Goal: Information Seeking & Learning: Learn about a topic

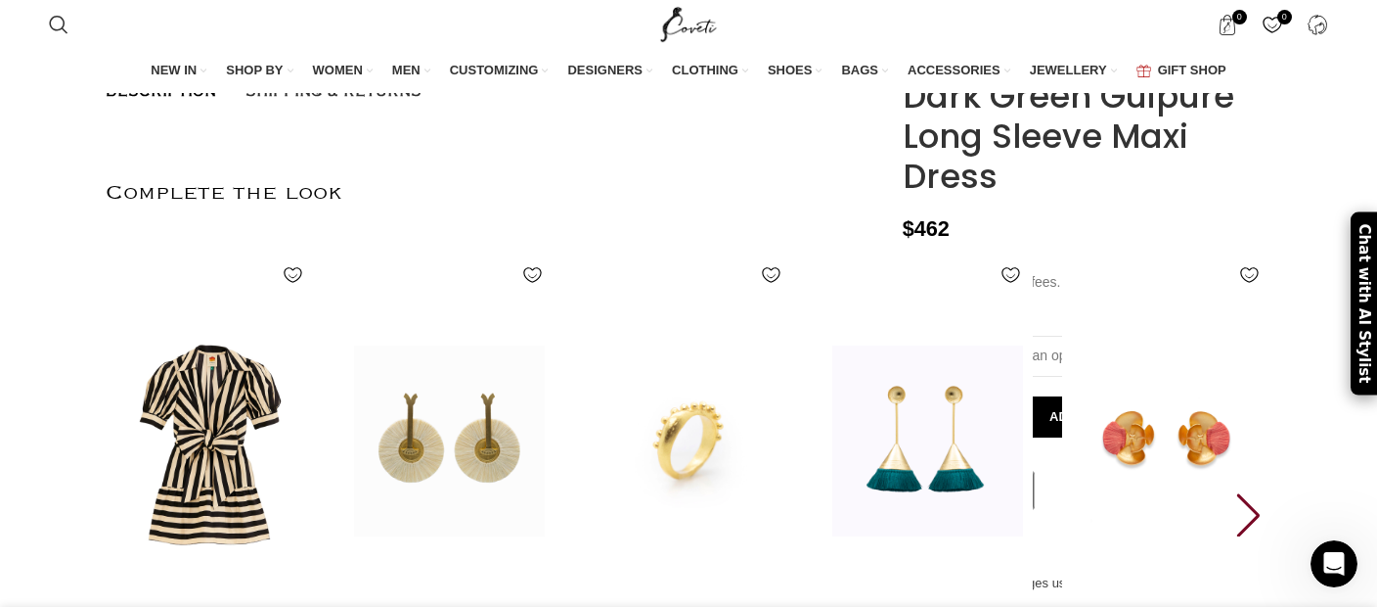
scroll to position [3551, 0]
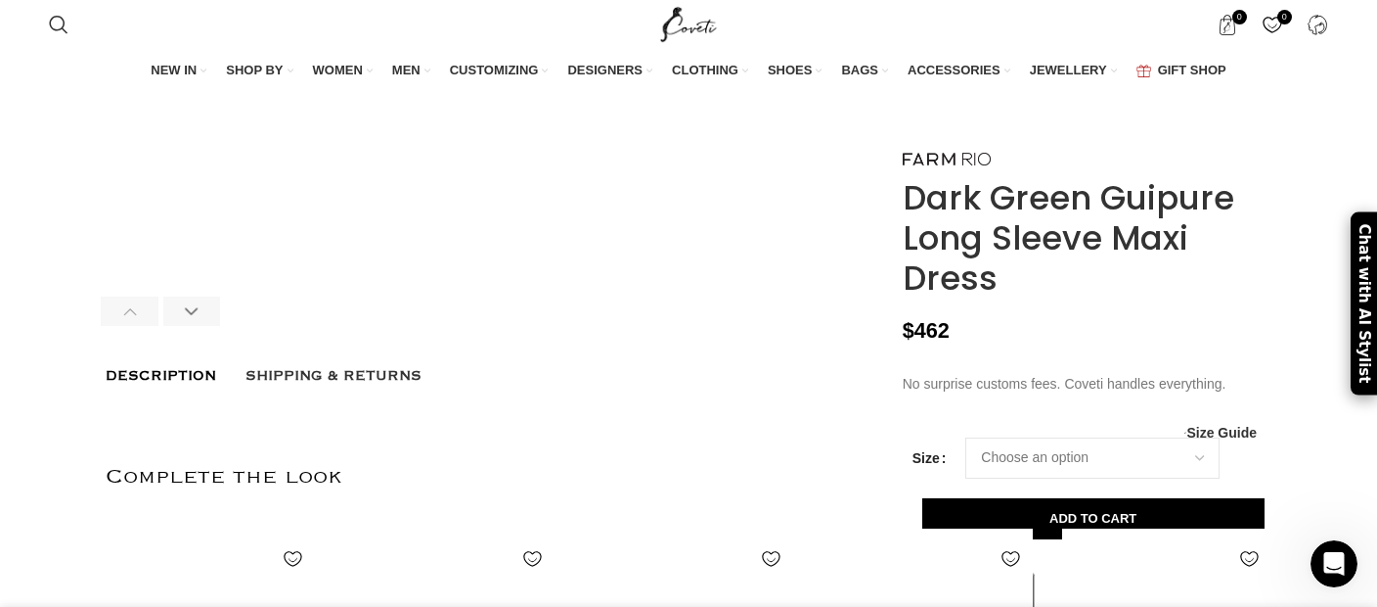
drag, startPoint x: 903, startPoint y: 206, endPoint x: 1037, endPoint y: 278, distance: 151.9
click at [1037, 278] on h1 "Dark Green Guipure Long Sleeve Maxi Dress" at bounding box center [1087, 237] width 369 height 119
copy h1 "Dark Green Guipure Long Sleeve Maxi Dress"
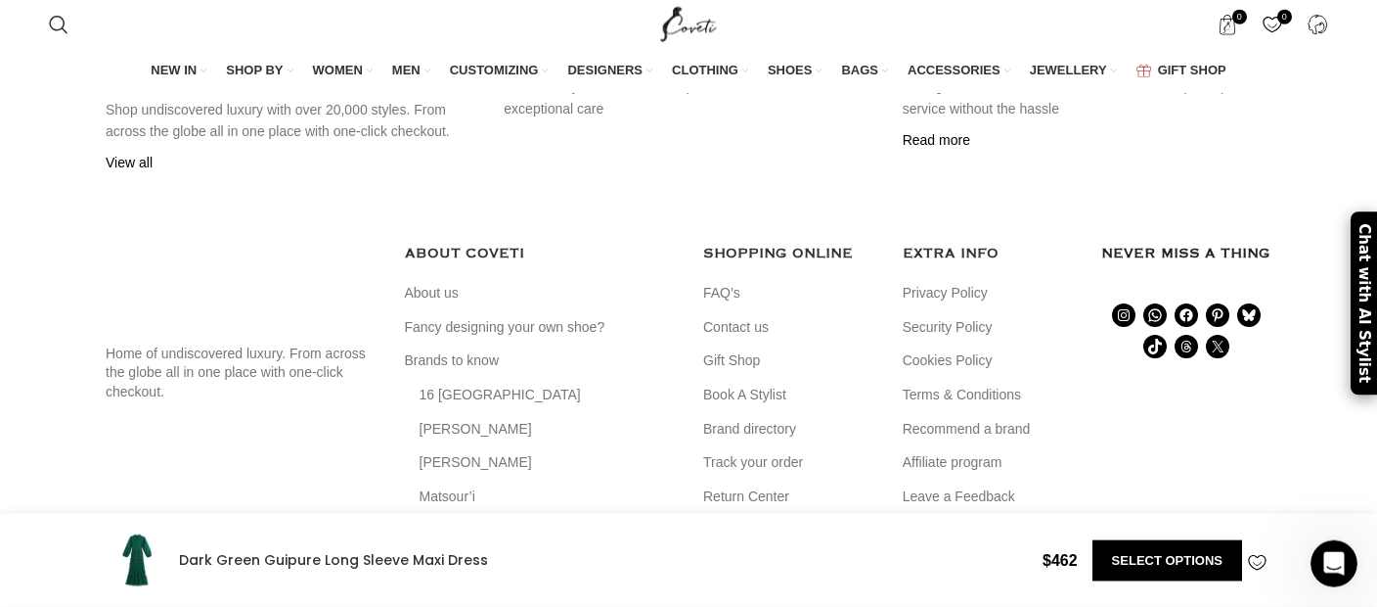
scroll to position [5823, 0]
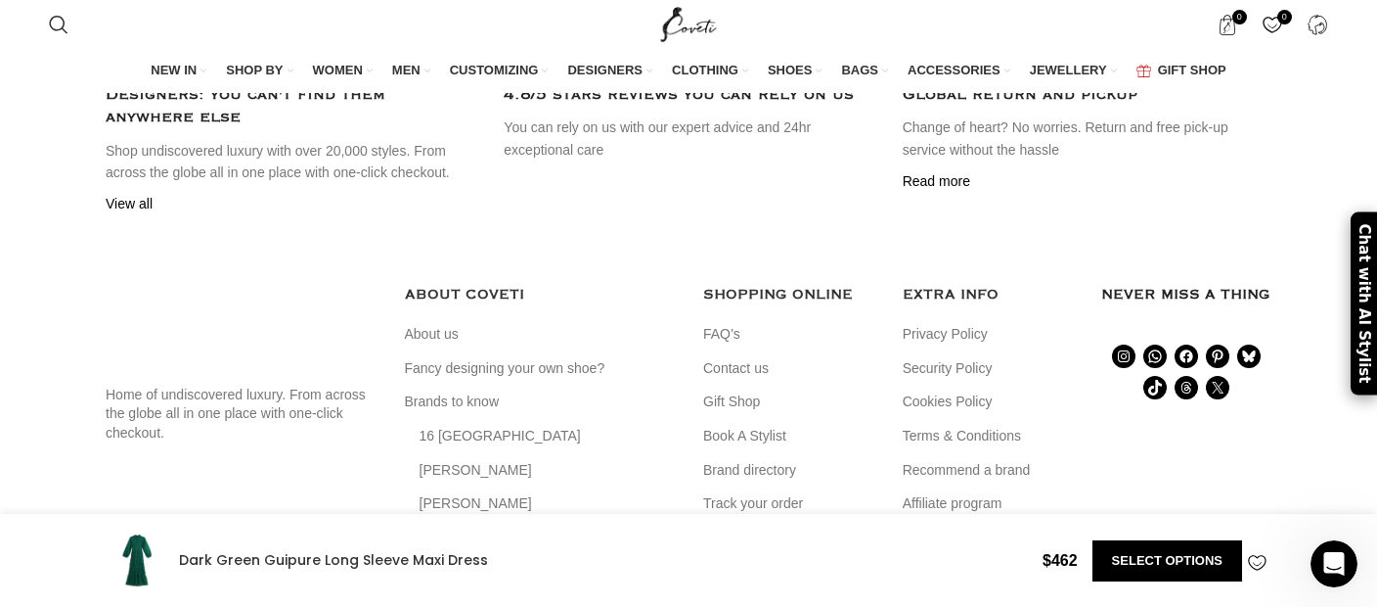
drag, startPoint x: 102, startPoint y: 244, endPoint x: 327, endPoint y: 459, distance: 311.3
copy div "Easy fit High neck Long sleeves Layered skirt Invisible zipper at center back G…"
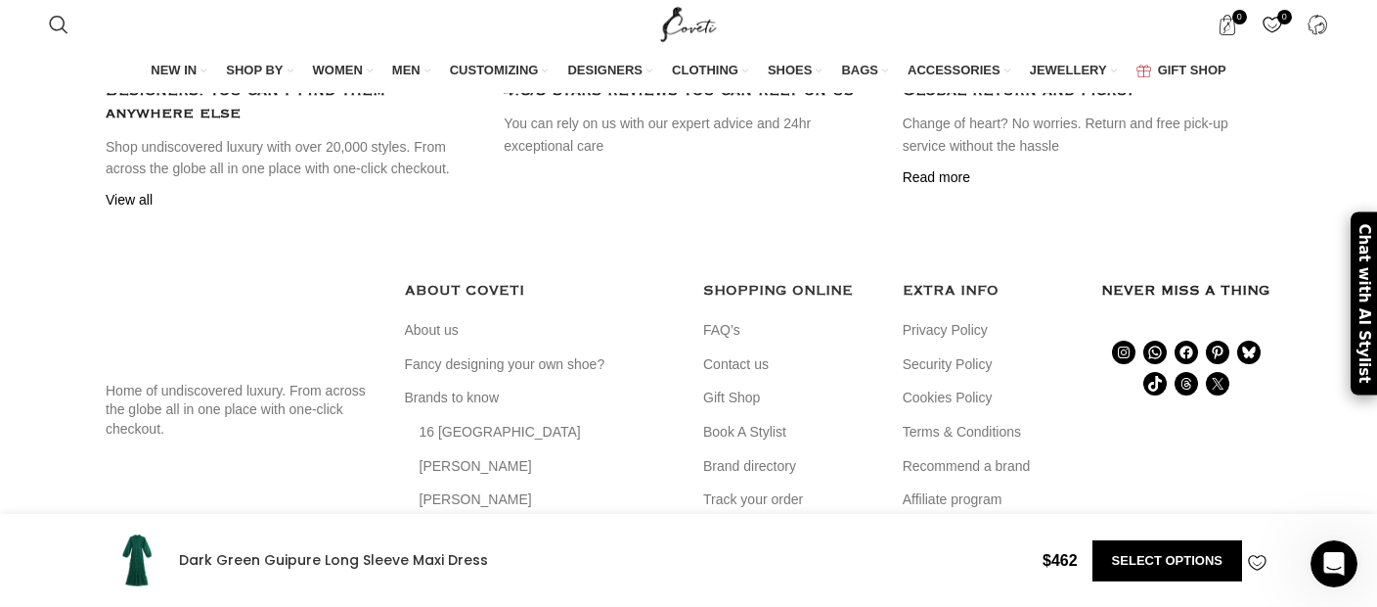
scroll to position [5682, 0]
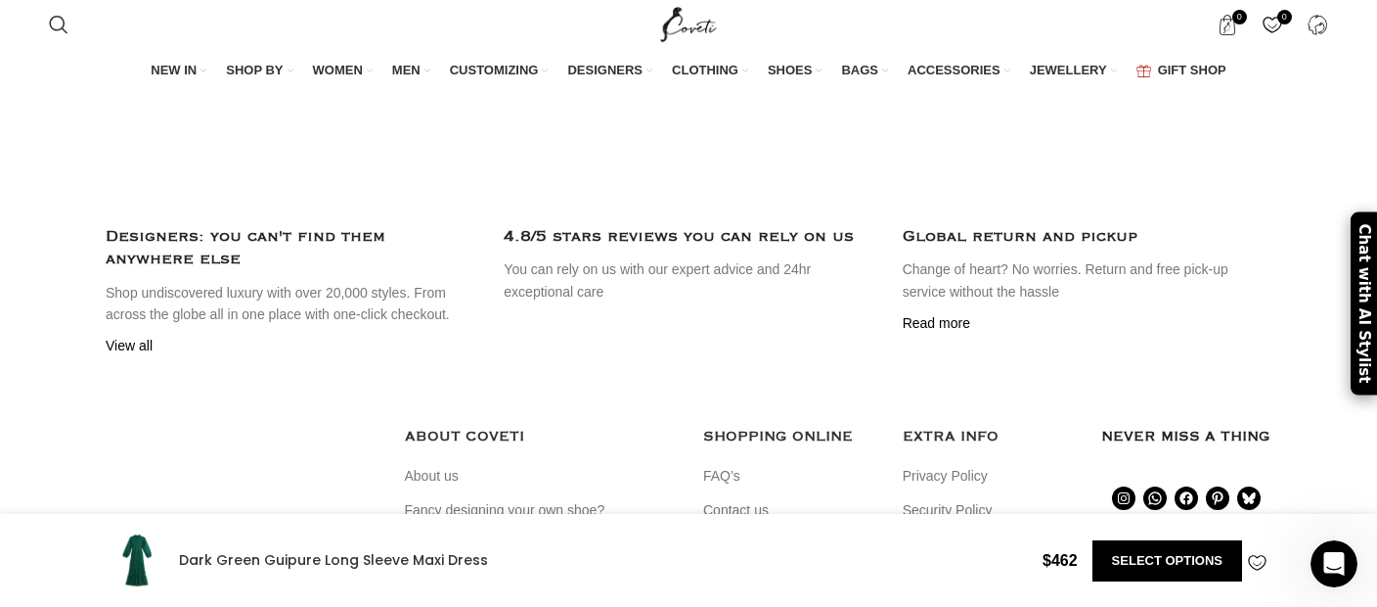
click at [0, 0] on p "If you can’t wait to escape the Winter chill in a warm, sunny getaway, start re…" at bounding box center [0, 0] width 0 height 0
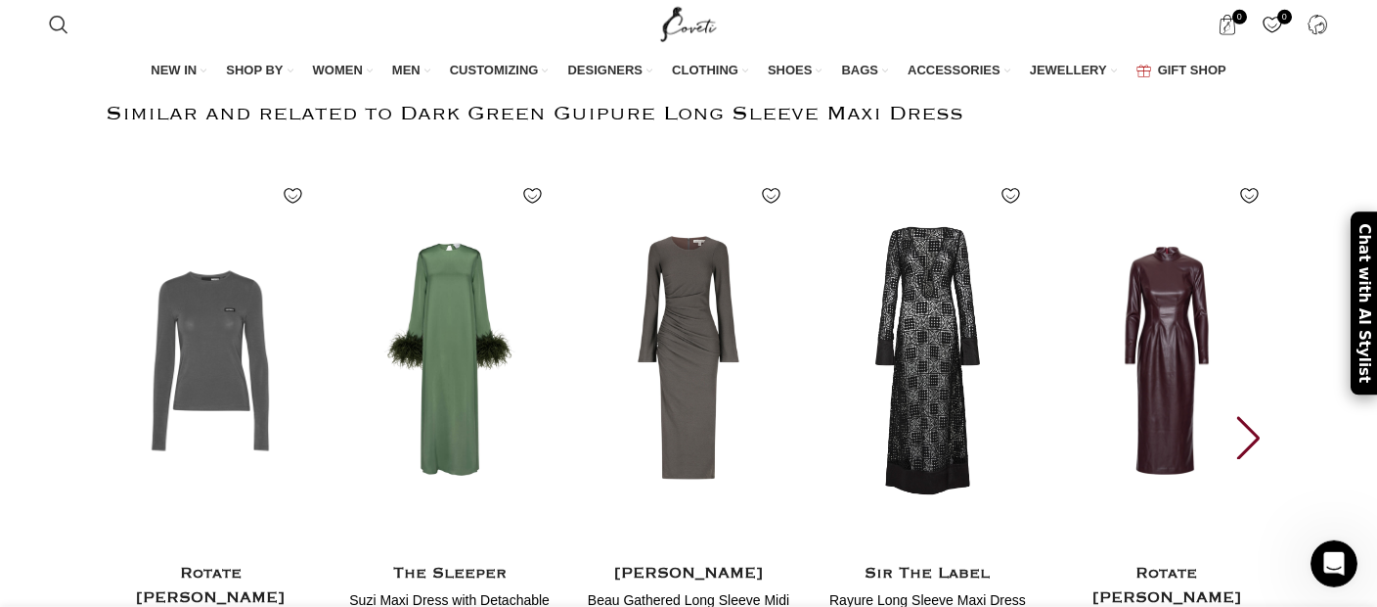
scroll to position [4829, 0]
